Goal: Navigation & Orientation: Understand site structure

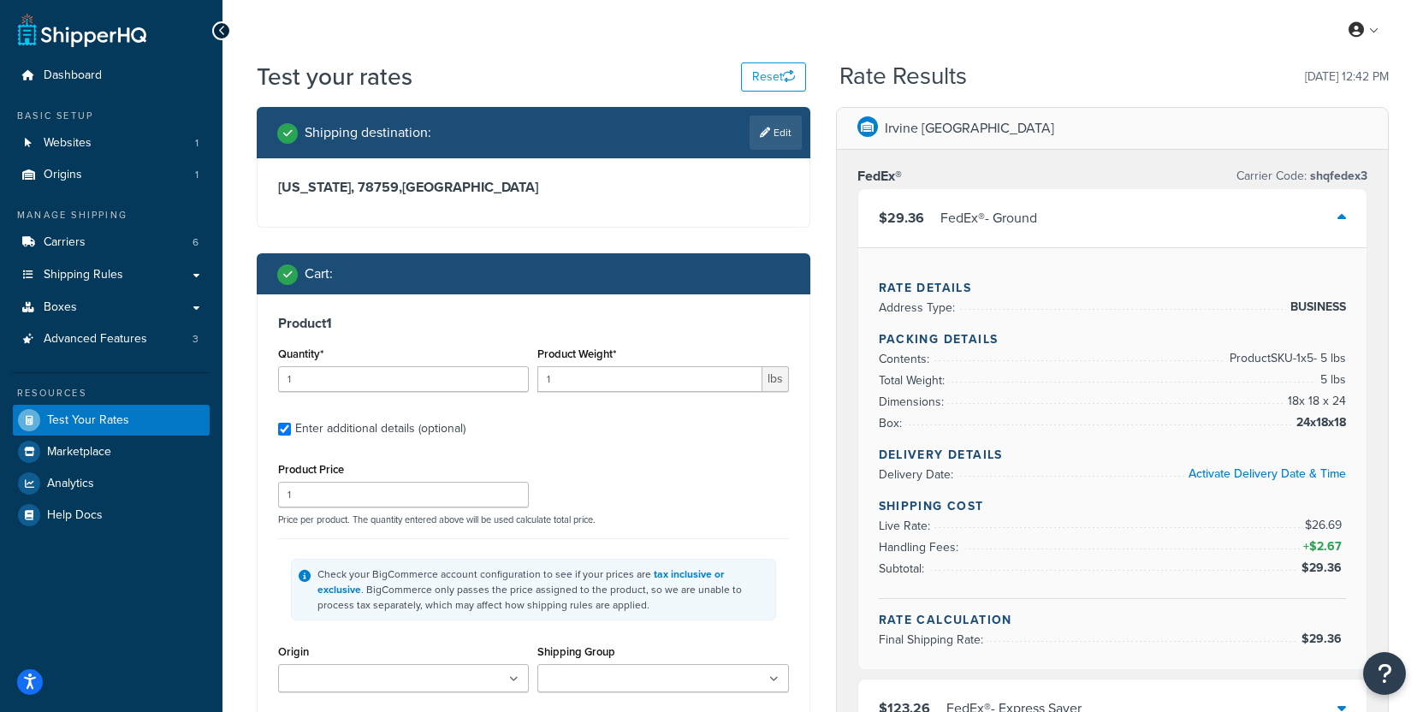
select select "86028"
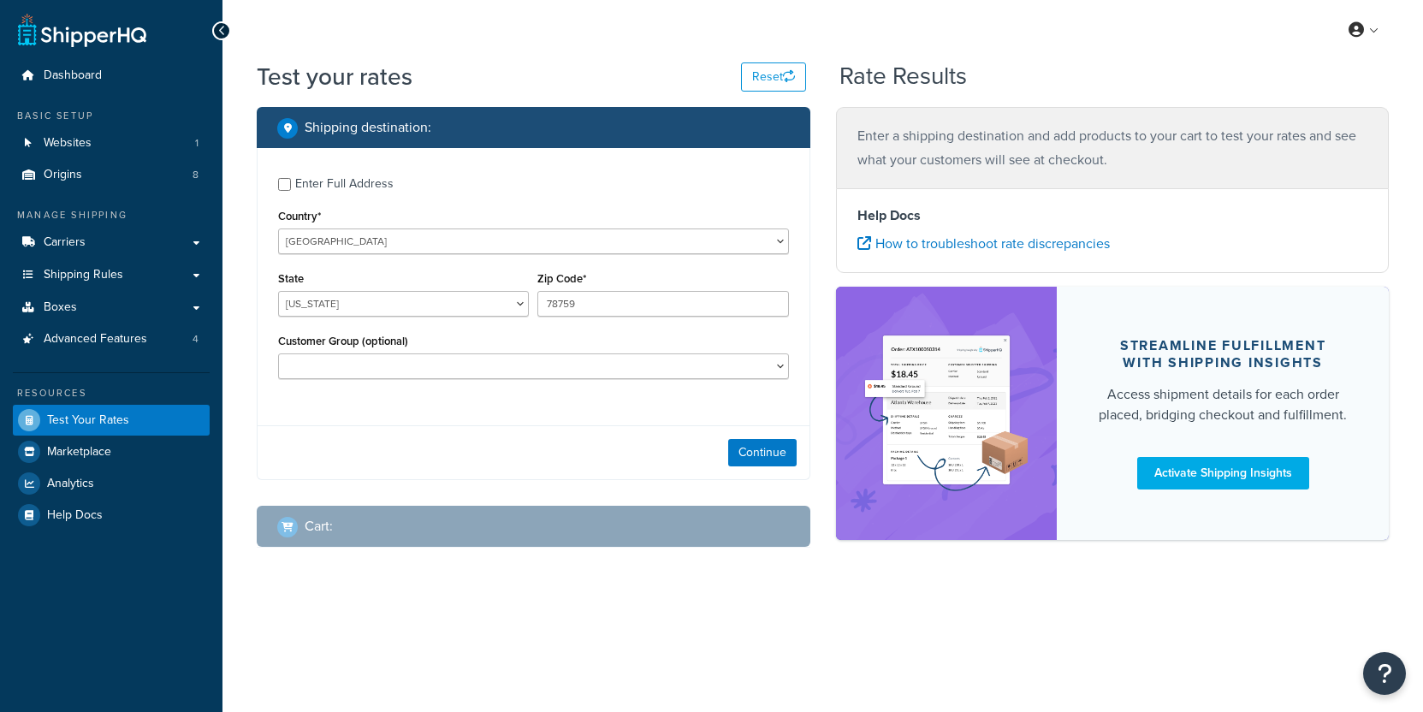
select select "[GEOGRAPHIC_DATA]"
click at [162, 253] on link "Carriers" at bounding box center [111, 243] width 197 height 32
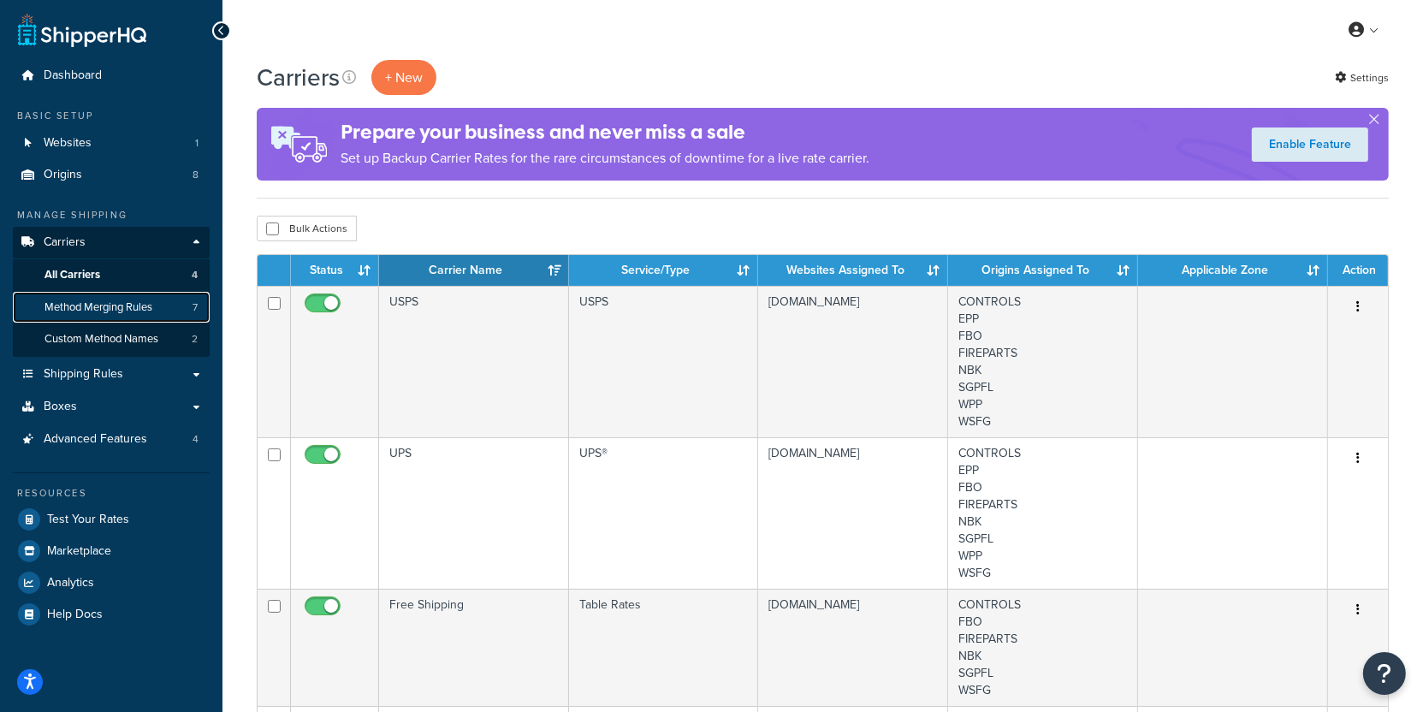
click at [161, 319] on link "Method Merging Rules 7" at bounding box center [111, 308] width 197 height 32
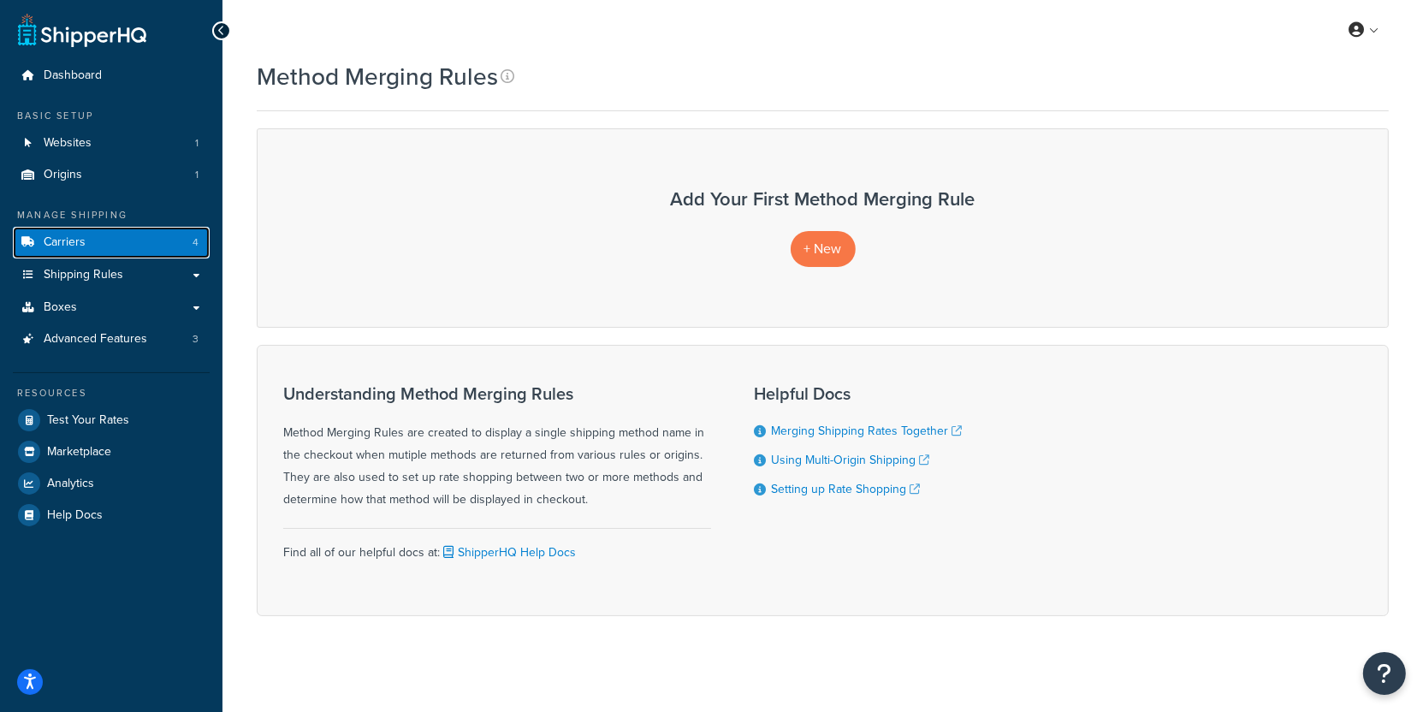
click at [180, 243] on link "Carriers 4" at bounding box center [111, 243] width 197 height 32
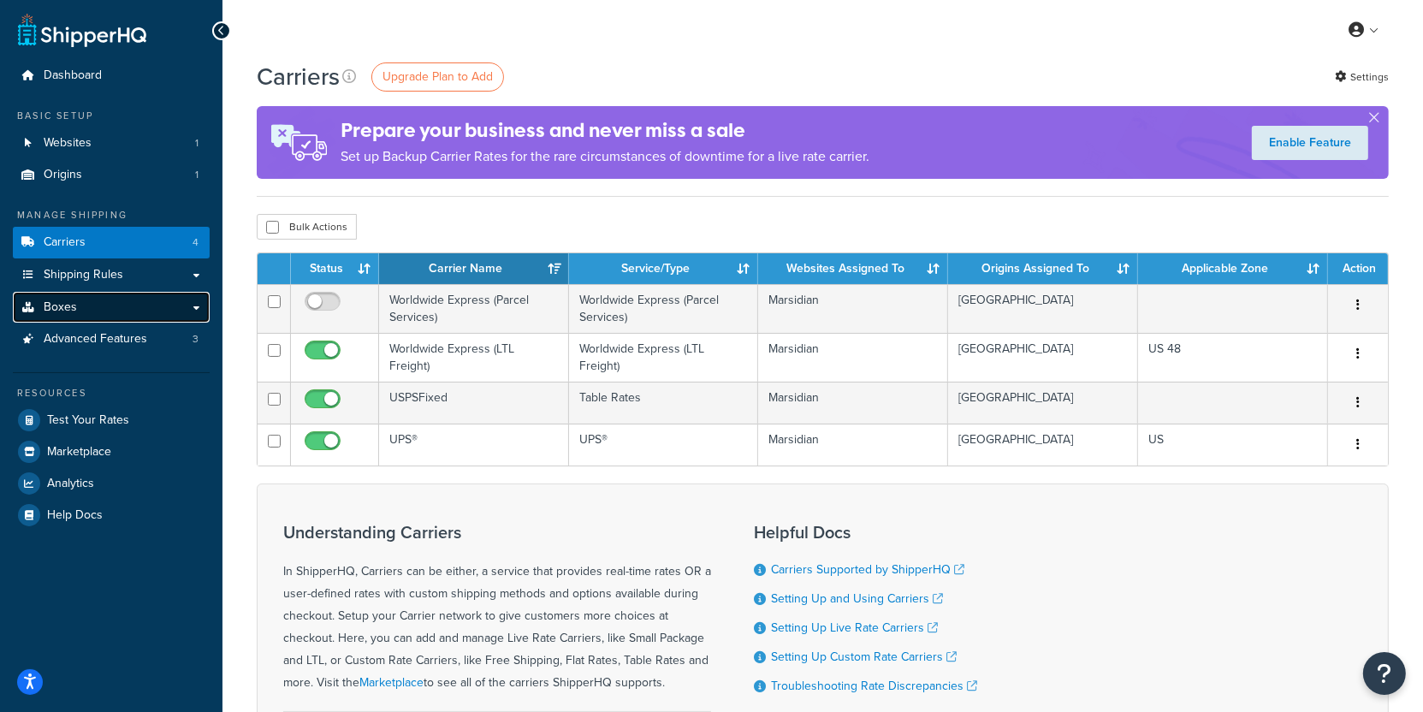
click at [176, 312] on link "Boxes" at bounding box center [111, 308] width 197 height 32
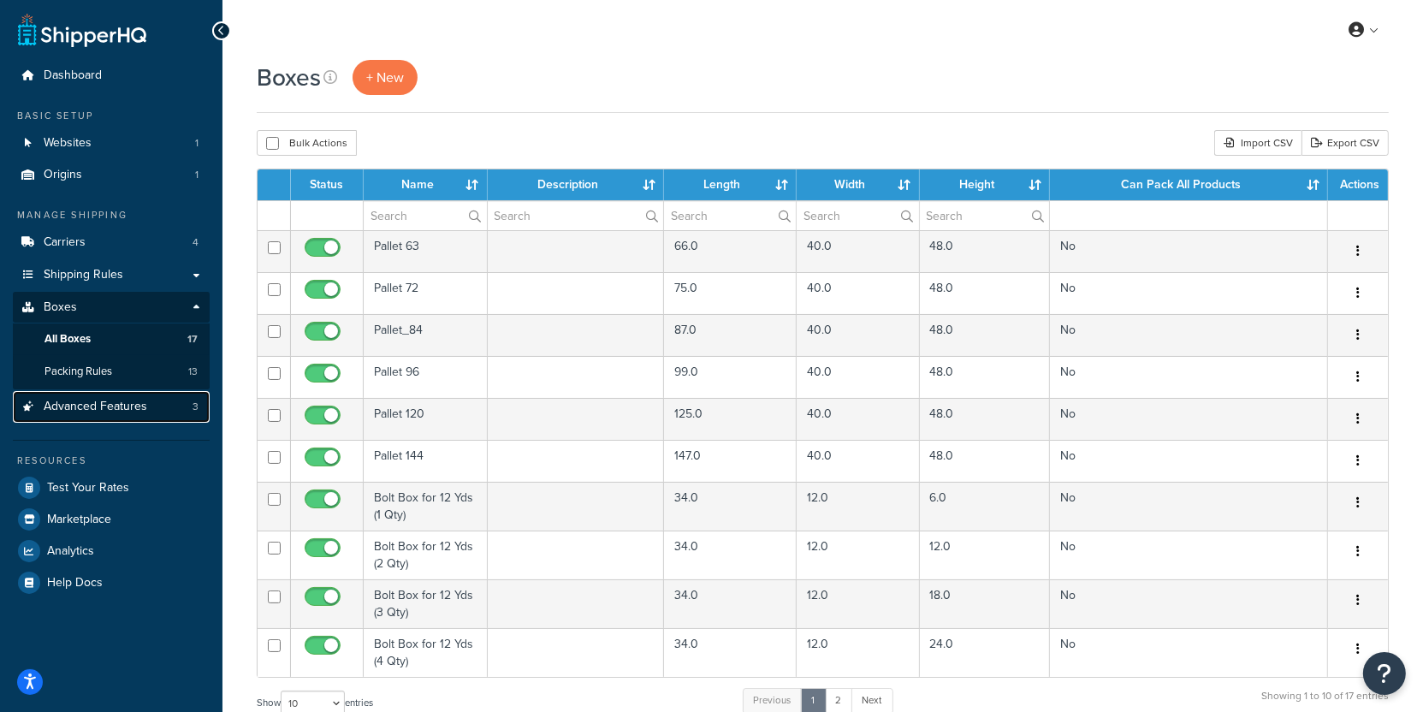
click at [168, 399] on link "Advanced Features 3" at bounding box center [111, 407] width 197 height 32
